Goal: Information Seeking & Learning: Find specific fact

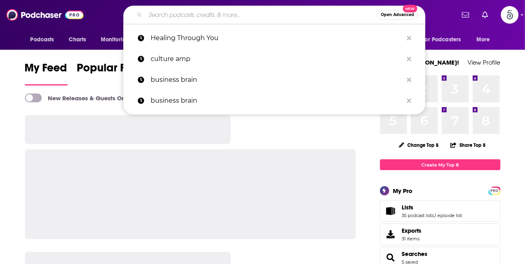
click at [246, 9] on input "Search podcasts, credits, & more..." at bounding box center [261, 14] width 232 height 13
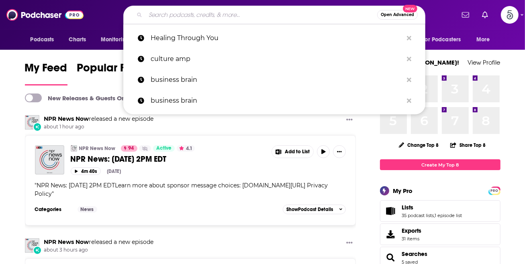
paste input "HCL Podcast"
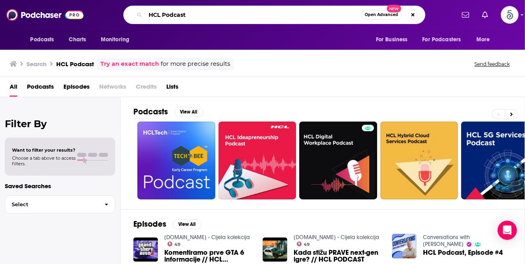
click at [161, 15] on input "HCL Podcast" at bounding box center [253, 14] width 216 height 13
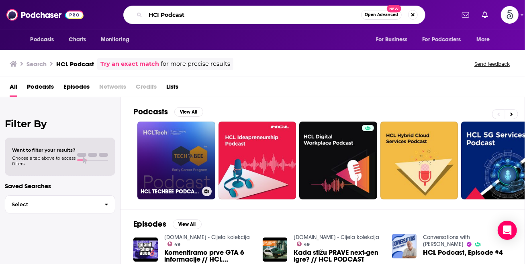
type input "HCI Podcast"
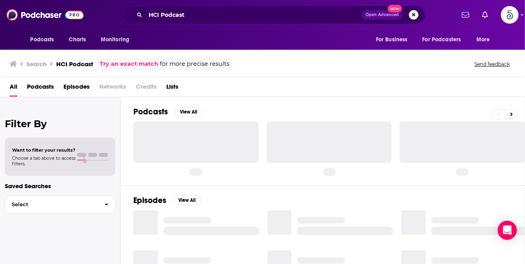
click at [202, 168] on div at bounding box center [195, 149] width 125 height 54
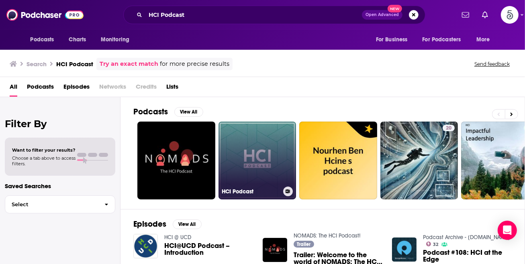
click at [270, 159] on link "HCI Podcast" at bounding box center [258, 161] width 78 height 78
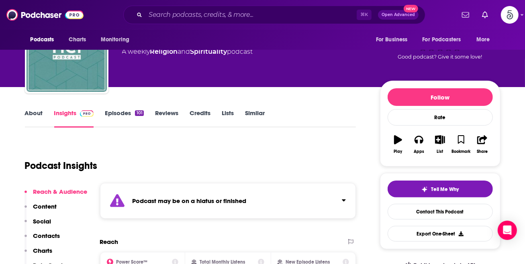
scroll to position [59, 0]
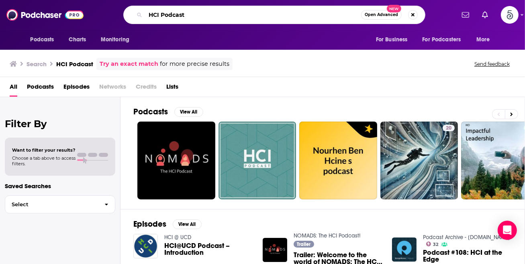
drag, startPoint x: 160, startPoint y: 14, endPoint x: 252, endPoint y: 14, distance: 92.0
click at [252, 14] on input "HCI Podcast" at bounding box center [253, 14] width 216 height 13
type input "HCI [PERSON_NAME]"
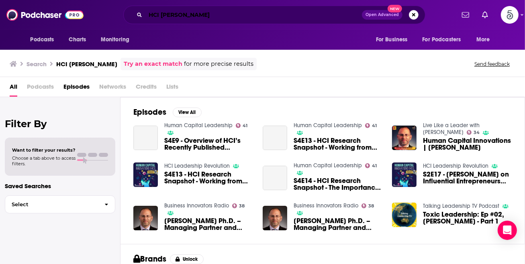
click at [252, 14] on input "HCI [PERSON_NAME]" at bounding box center [253, 14] width 217 height 13
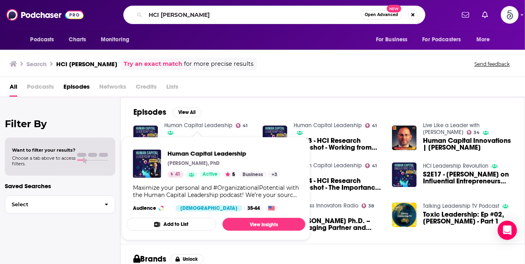
click at [176, 125] on link "Human Capital Leadership" at bounding box center [198, 125] width 68 height 7
